Goal: Find specific page/section: Find specific page/section

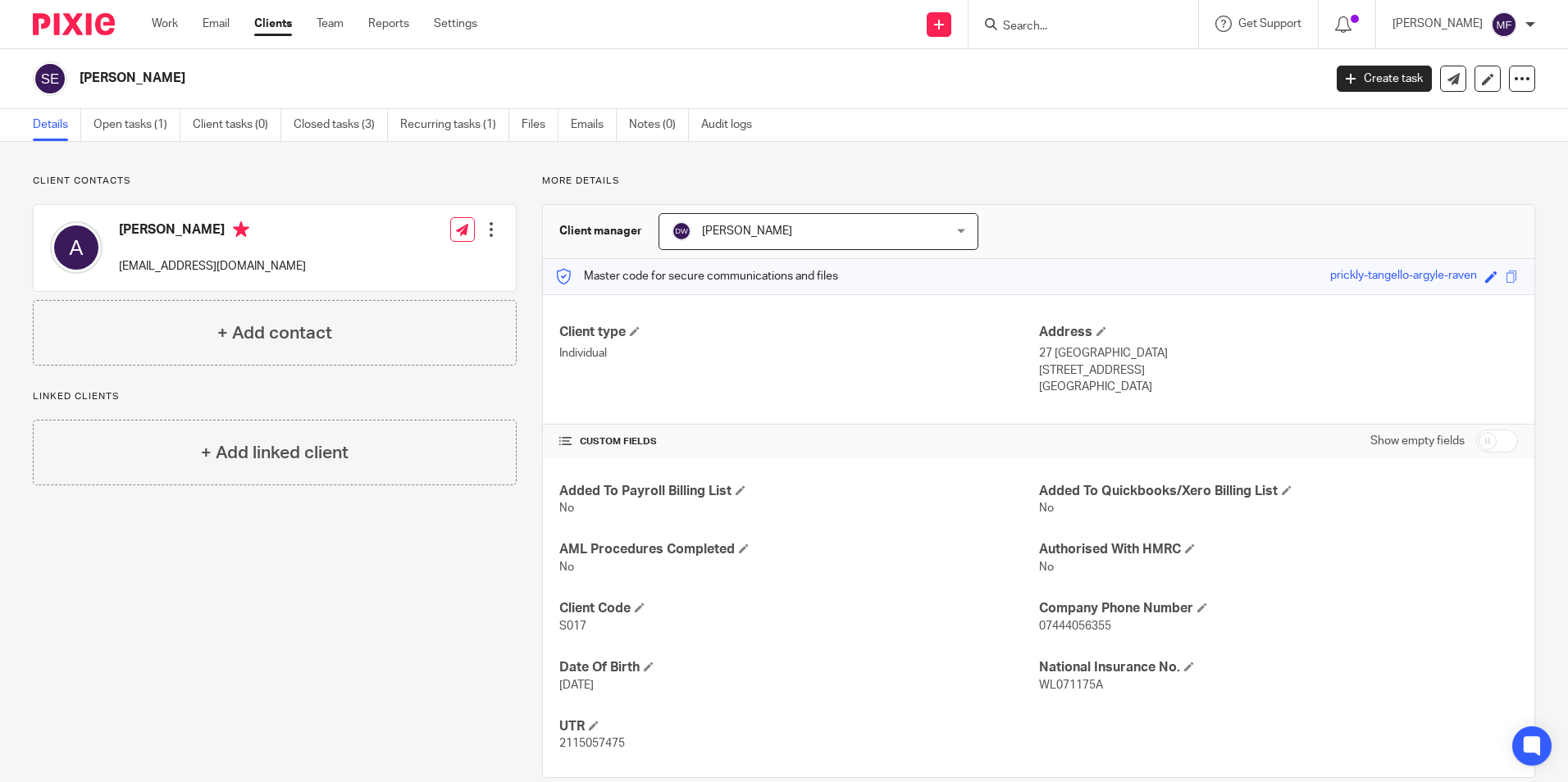
click at [1067, 29] on input "Search" at bounding box center [1075, 27] width 148 height 15
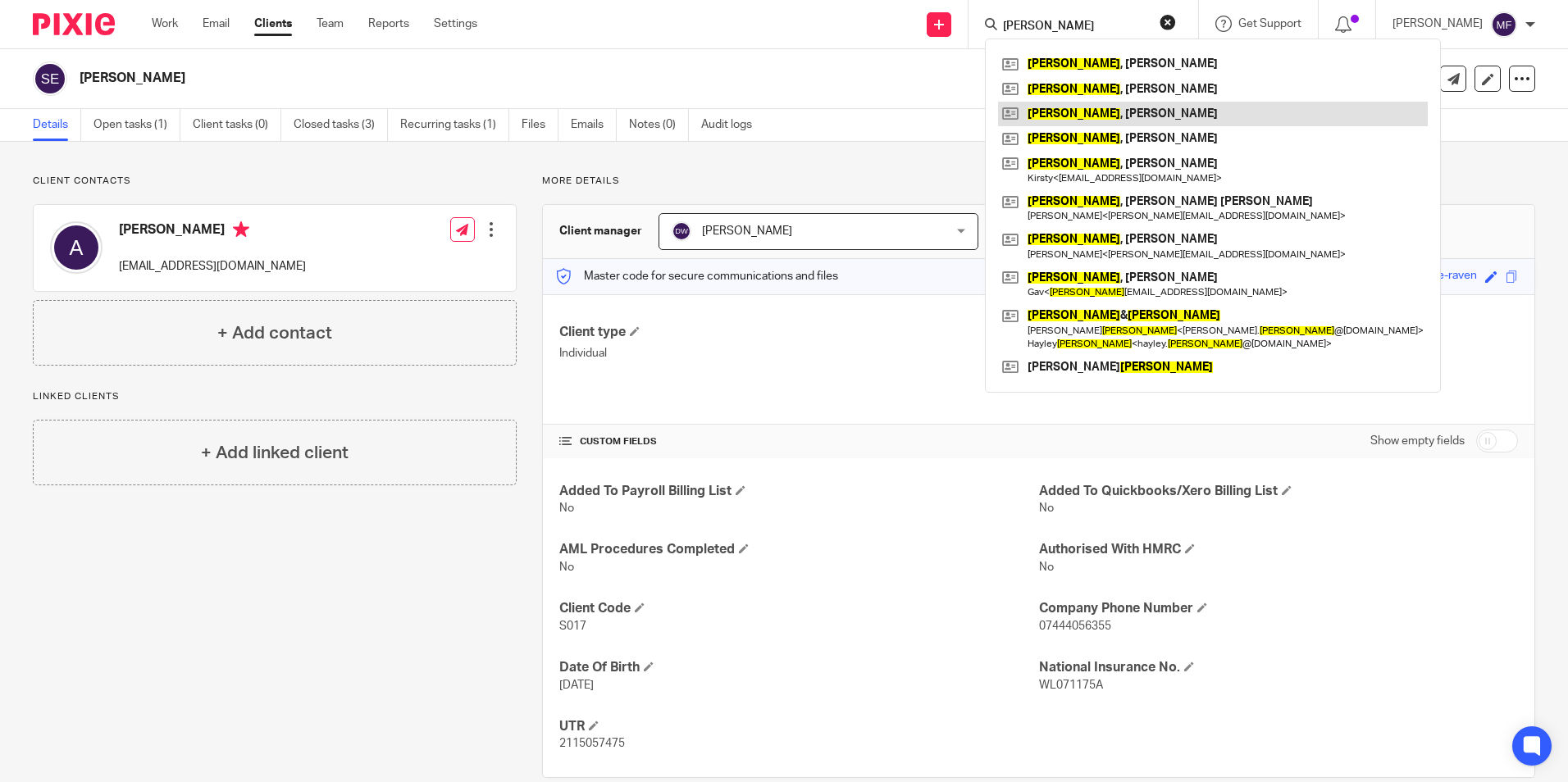
type input "ward"
click at [1127, 113] on link at bounding box center [1213, 114] width 430 height 24
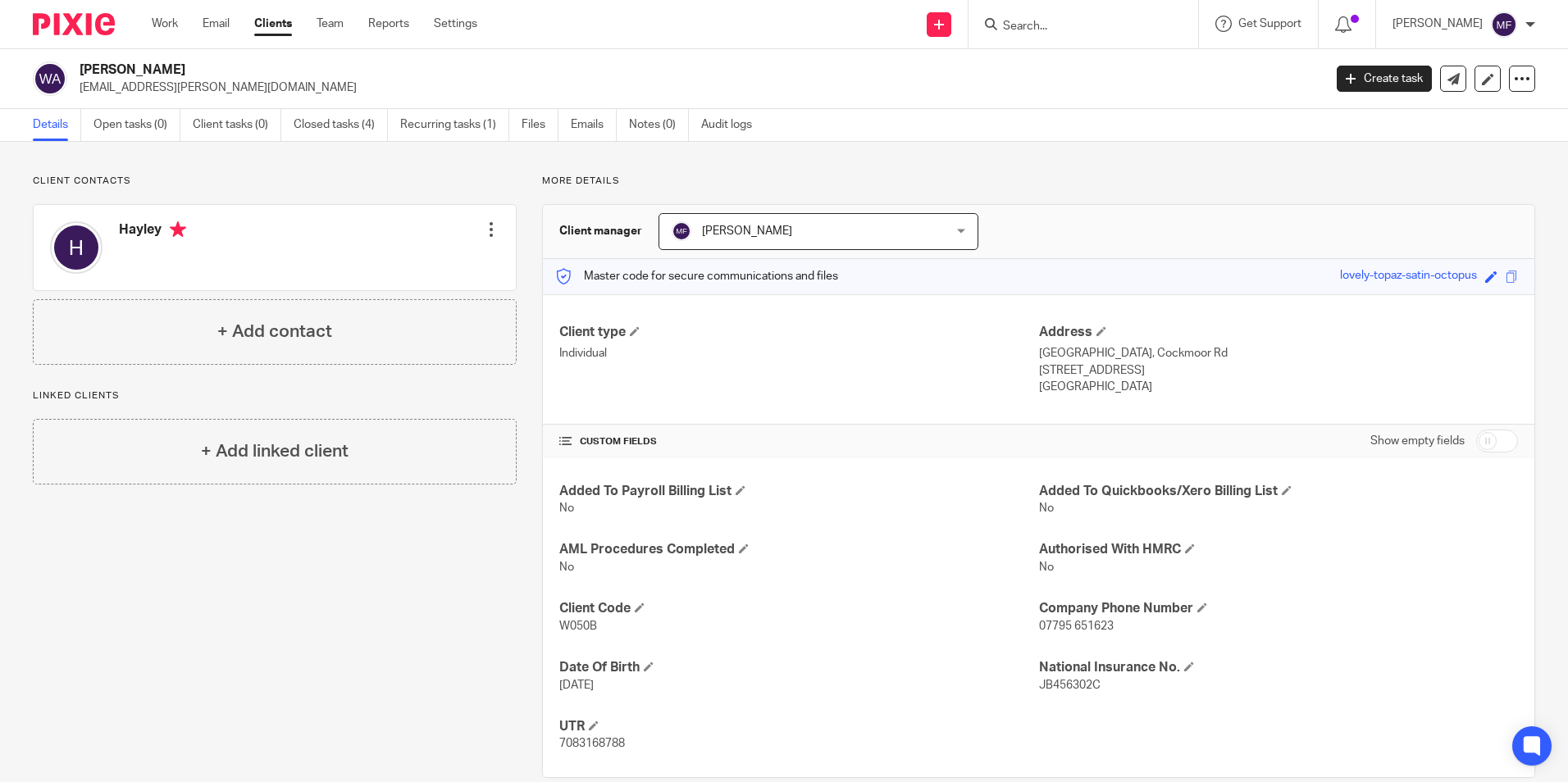
drag, startPoint x: 1058, startPoint y: 24, endPoint x: 1058, endPoint y: 33, distance: 9.0
click at [1058, 24] on input "Search" at bounding box center [1075, 27] width 148 height 15
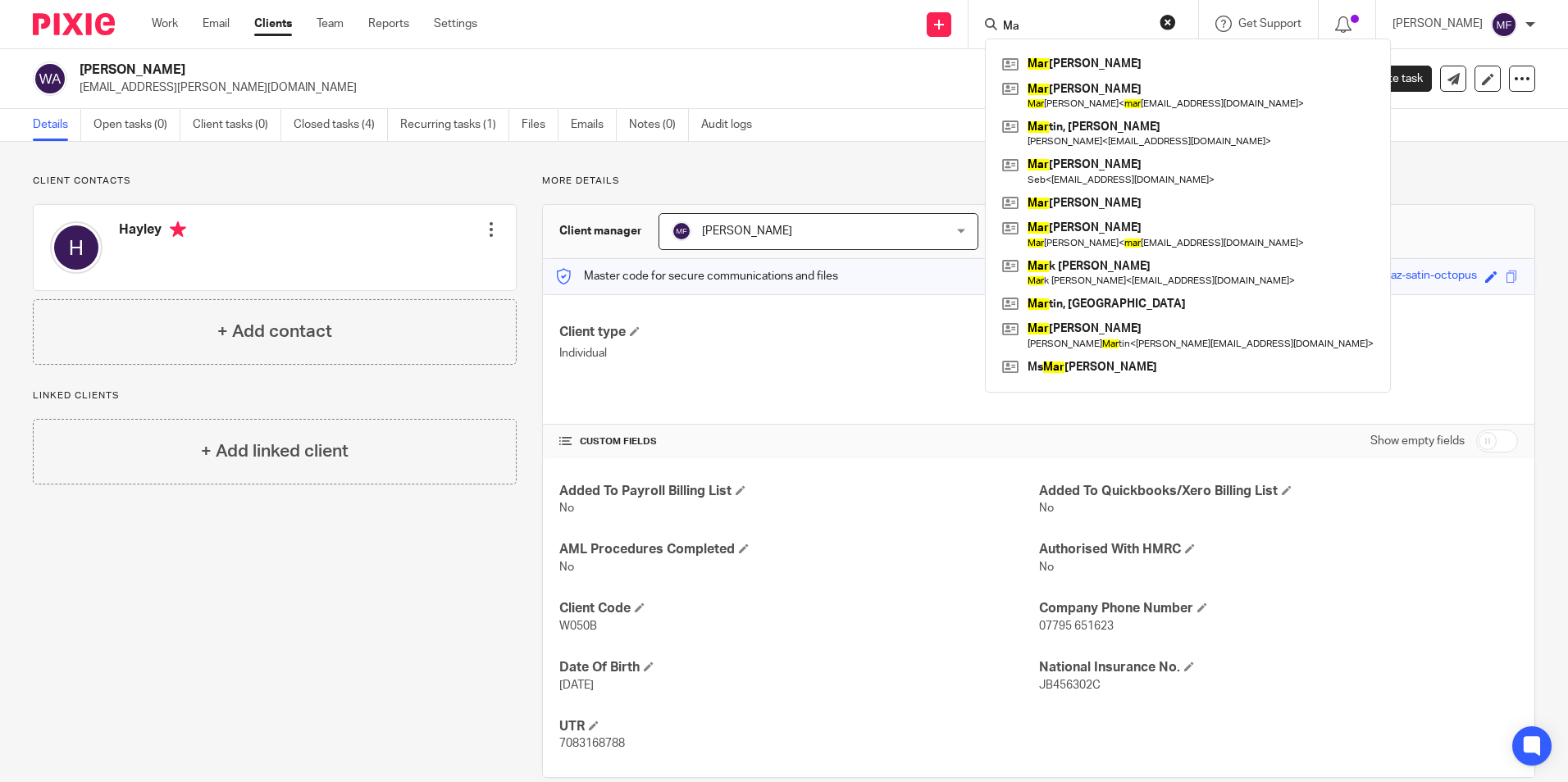
type input "M"
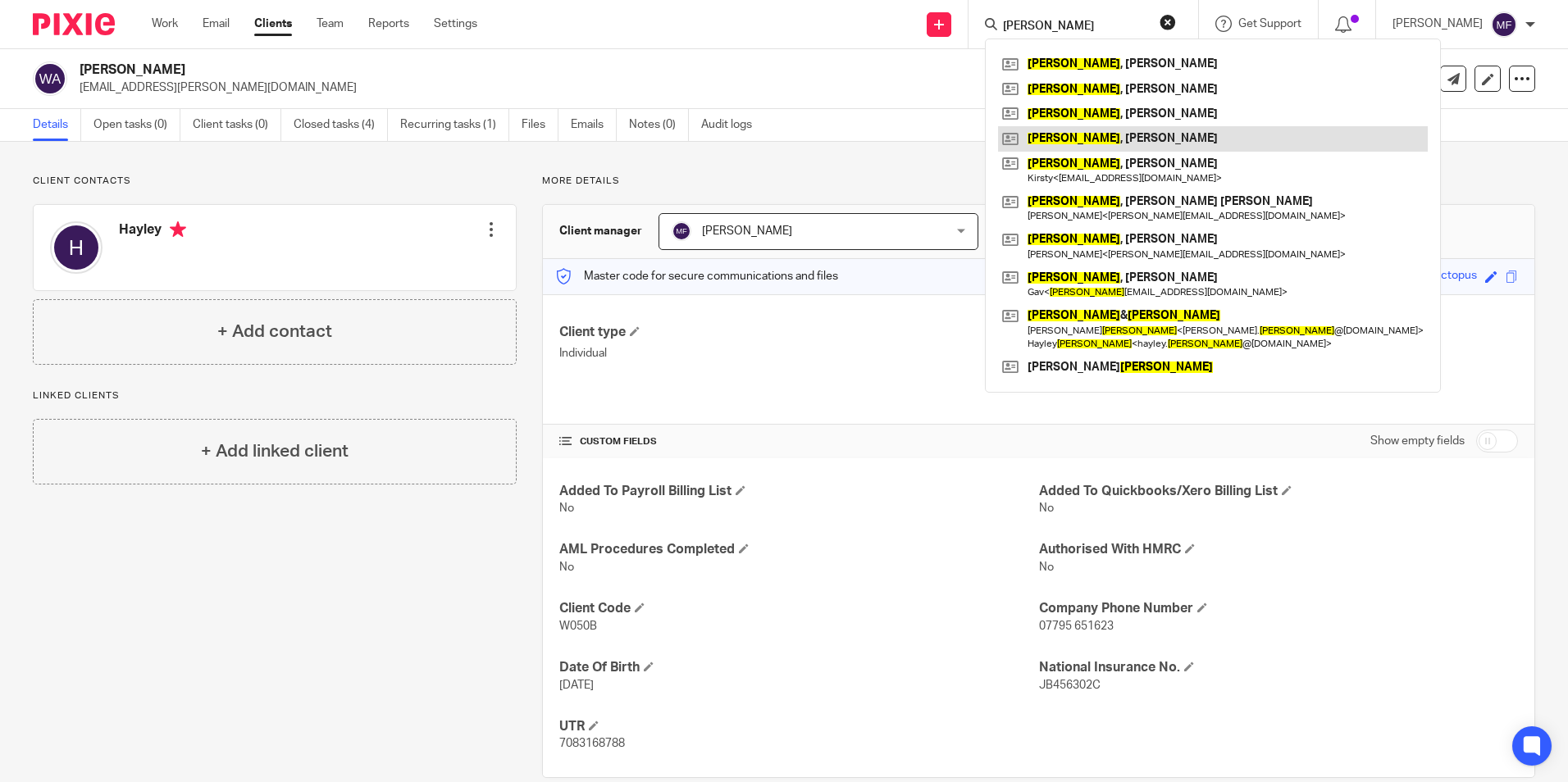
type input "[PERSON_NAME]"
click at [1093, 141] on link at bounding box center [1213, 138] width 430 height 24
